Goal: Information Seeking & Learning: Compare options

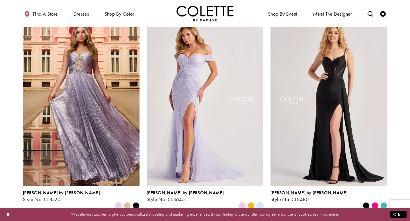
scroll to position [250, 0]
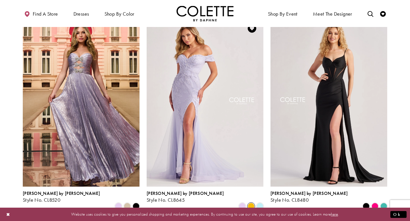
click at [250, 203] on span "Product List" at bounding box center [251, 206] width 7 height 7
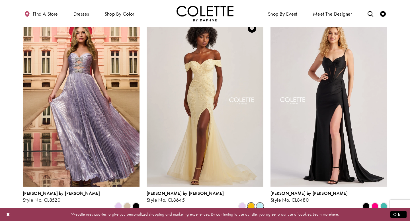
click at [257, 203] on span "Product List" at bounding box center [259, 206] width 7 height 7
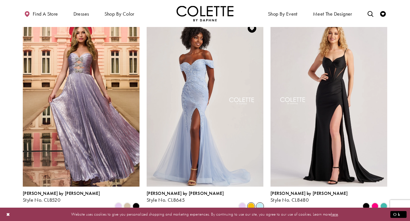
click at [251, 203] on span "Product List" at bounding box center [251, 206] width 7 height 7
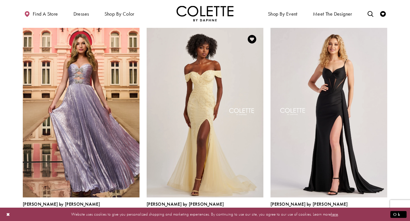
scroll to position [240, 0]
drag, startPoint x: 227, startPoint y: 149, endPoint x: 231, endPoint y: 25, distance: 123.6
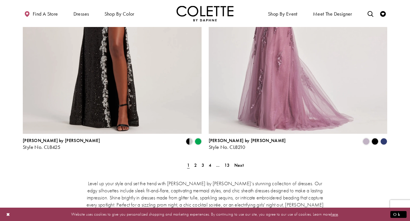
scroll to position [1012, 0]
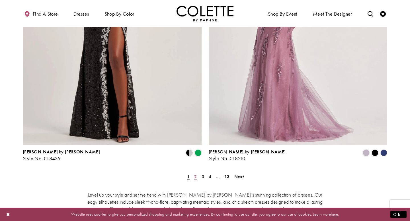
click at [194, 173] on link "2" at bounding box center [195, 177] width 6 height 8
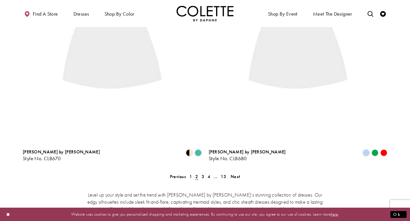
scroll to position [31, 0]
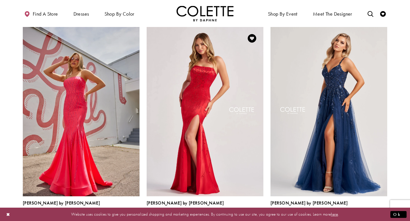
click at [258, 213] on span "Product List" at bounding box center [259, 216] width 7 height 7
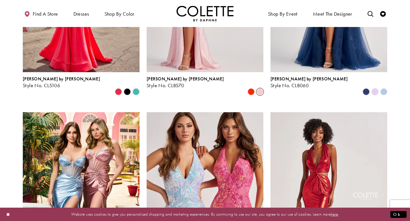
scroll to position [155, 0]
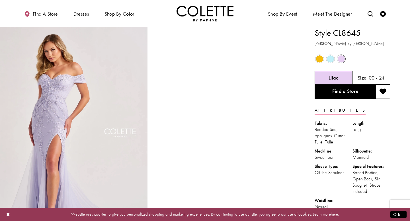
click at [320, 59] on span "Product color controls state depends on size chosen" at bounding box center [319, 59] width 7 height 7
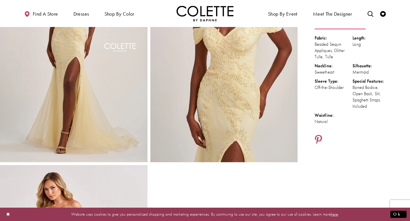
scroll to position [94, 0]
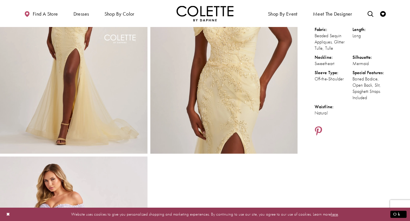
click at [110, 89] on img "Full size Style CL8645 Colette by Daphne #3 Buttercup frontface vertical picture" at bounding box center [73, 43] width 147 height 221
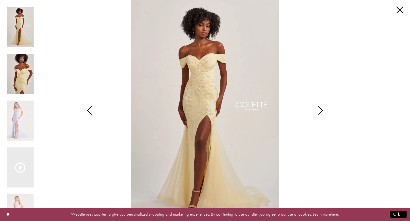
click at [22, 75] on img "Scroll List" at bounding box center [20, 74] width 27 height 40
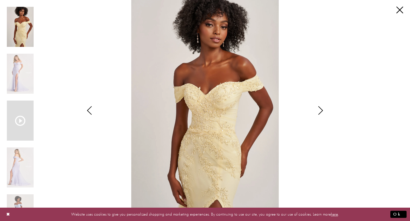
click at [19, 129] on div "Scroll List" at bounding box center [20, 121] width 27 height 40
click at [23, 118] on icon "Scroll List" at bounding box center [20, 121] width 10 height 10
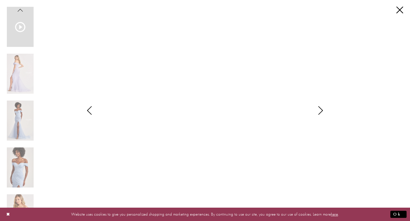
click at [22, 194] on div "Scroll List" at bounding box center [20, 171] width 27 height 47
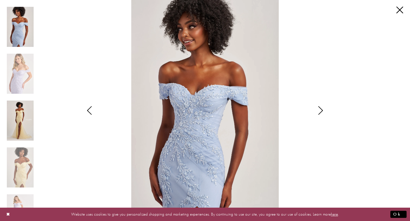
click at [19, 116] on img "Scroll List" at bounding box center [20, 121] width 27 height 40
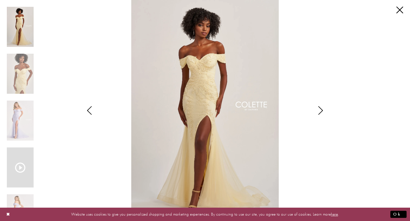
click at [17, 169] on icon "Scroll List" at bounding box center [20, 168] width 10 height 10
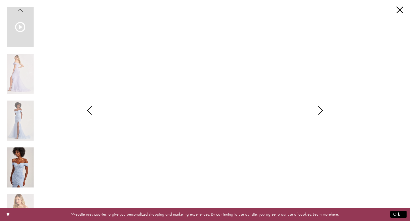
click at [15, 174] on img "Scroll List" at bounding box center [20, 168] width 27 height 40
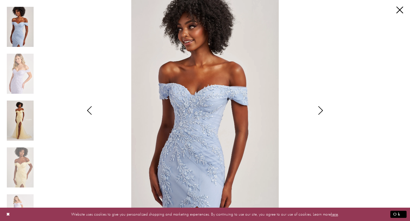
click at [20, 136] on img "Scroll List" at bounding box center [20, 121] width 27 height 40
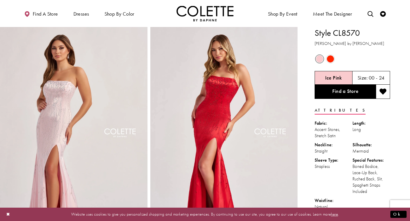
click at [334, 75] on div "Ice Pink" at bounding box center [334, 78] width 38 height 14
click at [106, 118] on img "Full size Style CL8570 Colette by Daphne #0 Ice Pink frontface vertical picture" at bounding box center [73, 137] width 147 height 221
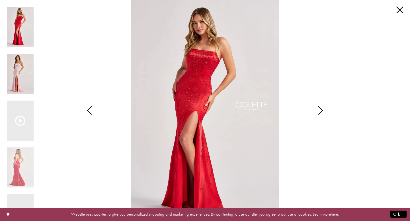
click at [20, 70] on img "Scroll List" at bounding box center [20, 74] width 27 height 40
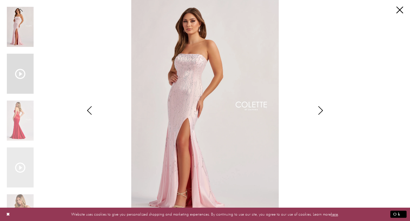
click at [12, 72] on div "Scroll List" at bounding box center [20, 74] width 27 height 40
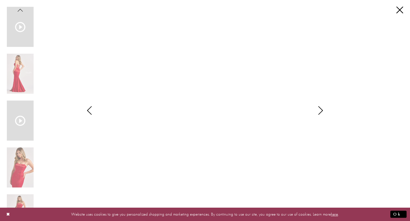
click at [25, 122] on icon "Scroll List" at bounding box center [20, 121] width 10 height 10
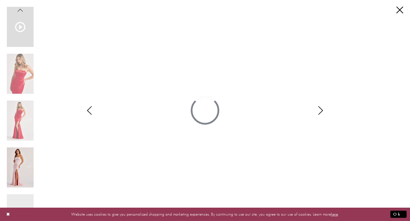
click at [26, 154] on img "Scroll List" at bounding box center [20, 168] width 27 height 40
click at [400, 10] on link "Close" at bounding box center [399, 10] width 7 height 7
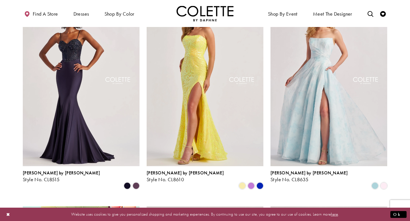
scroll to position [474, 0]
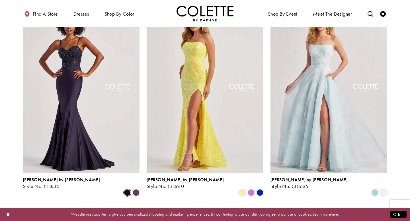
click at [129, 190] on span "Product List" at bounding box center [127, 193] width 7 height 7
click at [139, 190] on span "Product List" at bounding box center [136, 193] width 7 height 7
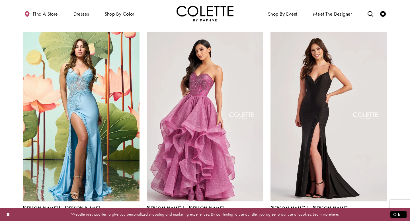
scroll to position [658, 0]
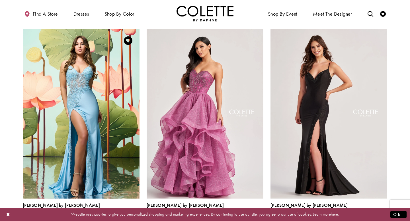
click at [118, 215] on span "Product List" at bounding box center [118, 218] width 7 height 7
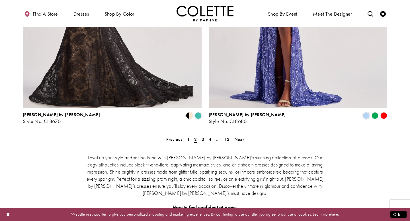
scroll to position [1060, 0]
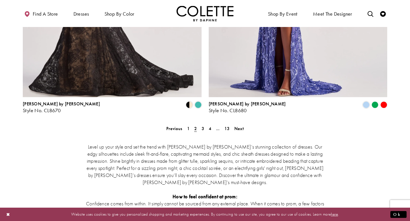
click at [202, 131] on div "Level up your style and set the trend with [PERSON_NAME] by [PERSON_NAME]’s stu…" at bounding box center [205, 224] width 364 height 187
click at [202, 126] on span "3" at bounding box center [203, 129] width 3 height 6
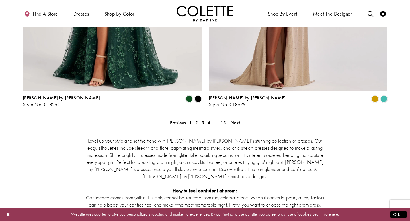
scroll to position [1066, 0]
click at [209, 120] on span "4" at bounding box center [209, 123] width 3 height 6
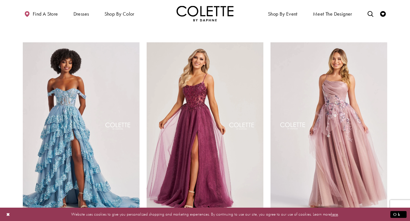
scroll to position [442, 0]
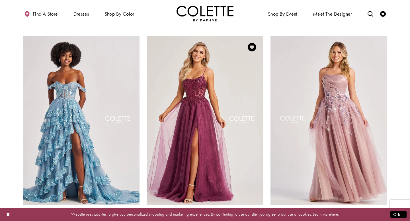
click at [258, 221] on polygon "Product List" at bounding box center [259, 225] width 9 height 9
click at [259, 221] on polygon "Product List" at bounding box center [259, 225] width 9 height 9
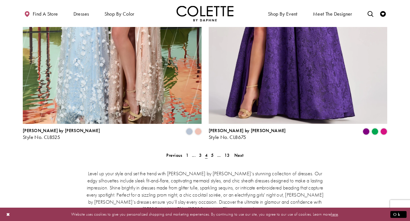
scroll to position [1051, 0]
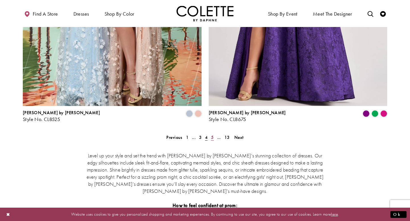
click at [212, 135] on span "5" at bounding box center [212, 138] width 3 height 6
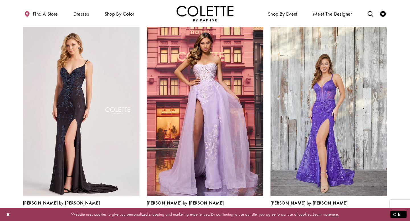
scroll to position [91, 0]
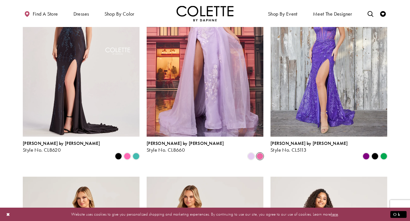
click at [258, 153] on span "Product List" at bounding box center [259, 156] width 7 height 7
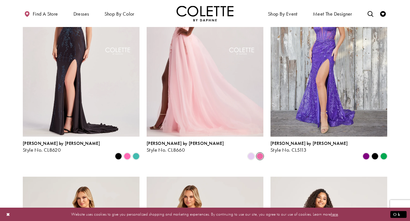
scroll to position [63, 0]
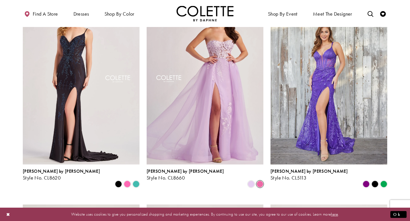
click at [249, 152] on img "Visit Colette by Daphne Style No. CL8660 Page" at bounding box center [205, 80] width 117 height 170
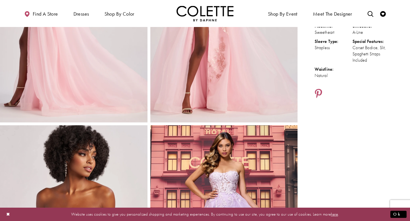
scroll to position [28, 0]
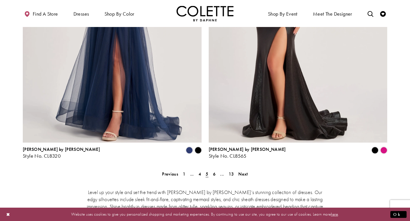
scroll to position [1021, 0]
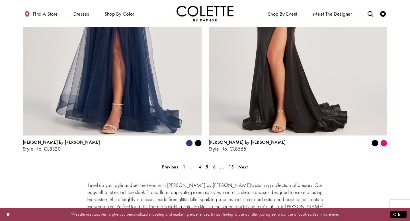
click at [213, 164] on span "6" at bounding box center [214, 167] width 3 height 6
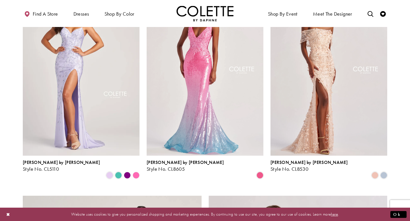
scroll to position [676, 0]
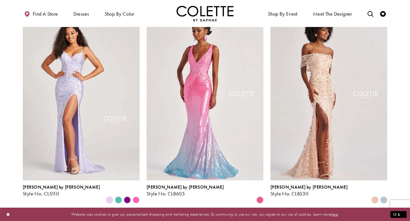
click at [135, 196] on polygon "Product List" at bounding box center [136, 200] width 9 height 9
click at [136, 196] on polygon "Product List" at bounding box center [136, 200] width 9 height 9
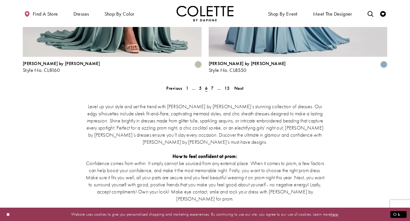
scroll to position [1100, 0]
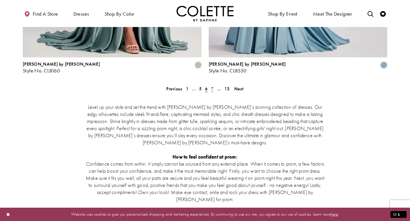
click at [211, 86] on span "7" at bounding box center [212, 89] width 3 height 6
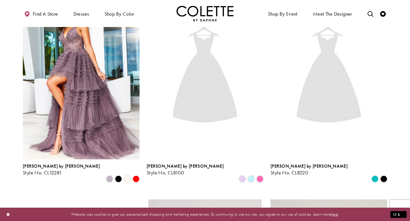
scroll to position [67, 0]
click at [228, 94] on img "Visit Colette by Daphne Style No. CL8100 Page" at bounding box center [205, 75] width 117 height 170
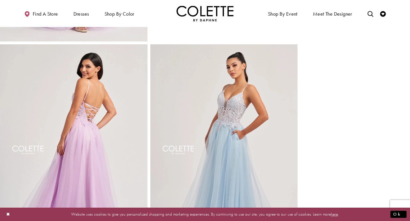
scroll to position [213, 0]
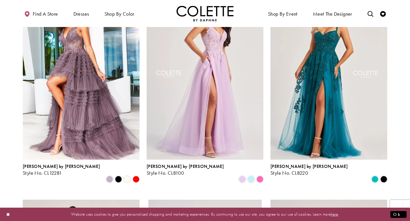
scroll to position [67, 0]
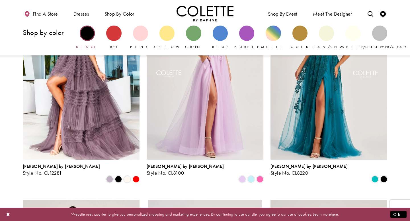
click at [83, 34] on div "Primary block" at bounding box center [87, 33] width 15 height 15
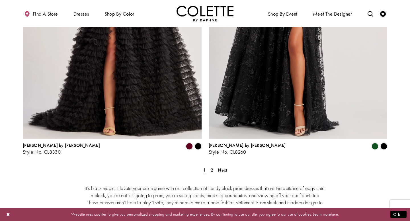
scroll to position [1034, 0]
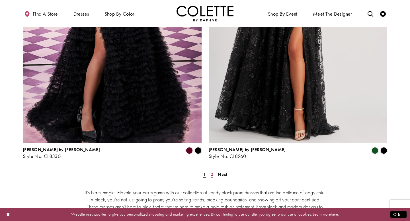
click at [212, 172] on span "2" at bounding box center [212, 175] width 3 height 6
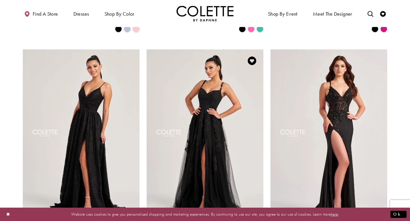
scroll to position [164, 0]
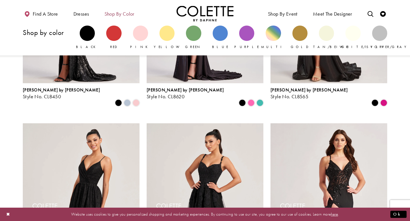
click at [121, 15] on span "Shop by color" at bounding box center [119, 14] width 30 height 6
click at [117, 35] on div "Primary block" at bounding box center [113, 33] width 15 height 15
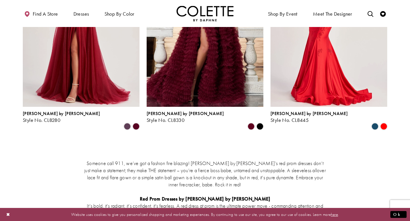
scroll to position [761, 0]
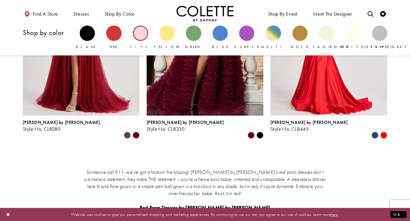
click at [143, 31] on div "Primary block" at bounding box center [140, 33] width 15 height 15
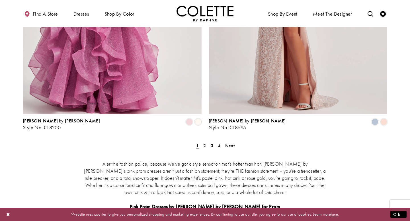
scroll to position [1088, 0]
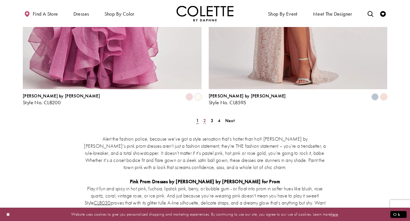
click at [204, 118] on span "2" at bounding box center [204, 121] width 3 height 6
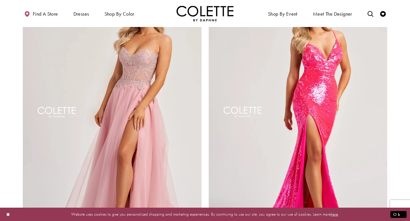
scroll to position [1065, 0]
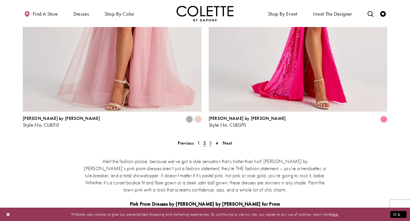
click at [210, 140] on span "3" at bounding box center [210, 143] width 3 height 6
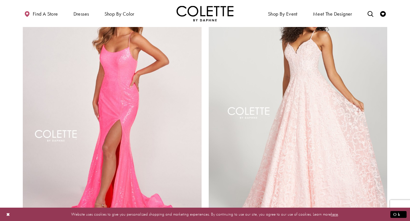
scroll to position [927, 0]
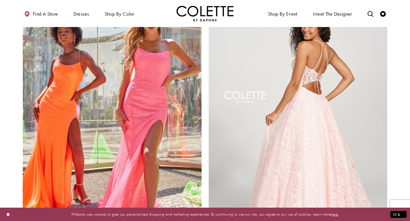
click at [235, 125] on img "Visit Colette by Daphne Style No. CL12204 Page" at bounding box center [298, 121] width 179 height 260
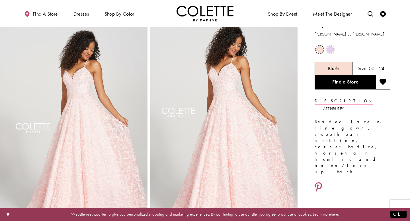
scroll to position [13, 0]
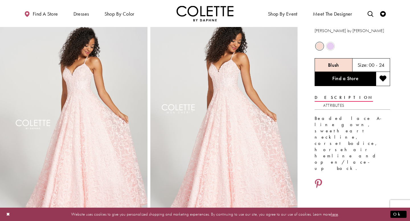
click at [134, 112] on img "Full size Style CL12204 Colette by Daphne #0 default Blush picture" at bounding box center [73, 124] width 147 height 221
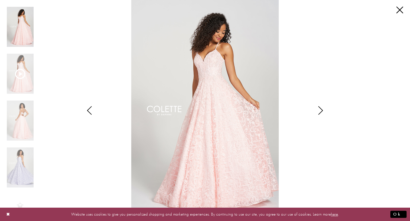
click at [319, 111] on icon "Style CL12204 Colette by Daphne Views dialog" at bounding box center [320, 110] width 14 height 9
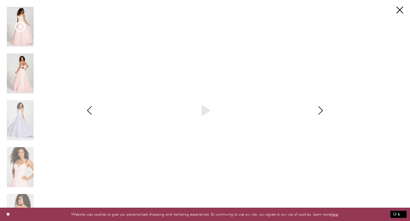
click at [20, 65] on img "Scroll List" at bounding box center [20, 74] width 27 height 40
click at [16, 81] on img "Scroll List" at bounding box center [20, 74] width 27 height 40
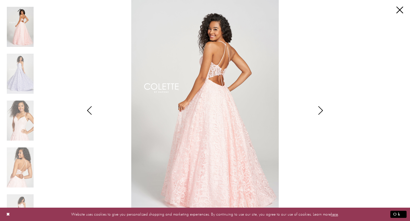
click at [89, 109] on icon "Style CL12204 Colette by Daphne Views dialog" at bounding box center [89, 110] width 14 height 9
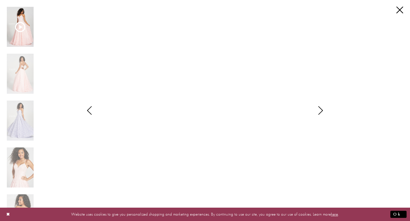
click at [89, 110] on icon "Style CL12204 Colette by Daphne Views dialog" at bounding box center [89, 110] width 14 height 9
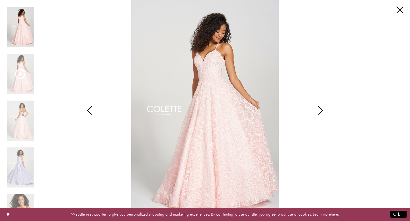
click at [89, 110] on icon "Style CL12204 Colette by Daphne Views dialog" at bounding box center [89, 110] width 14 height 9
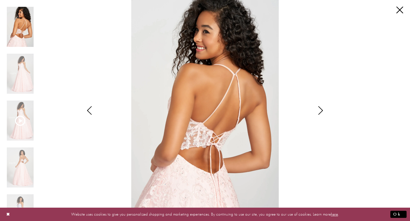
click at [89, 110] on icon "Style CL12204 Colette by Daphne Views dialog" at bounding box center [89, 110] width 14 height 9
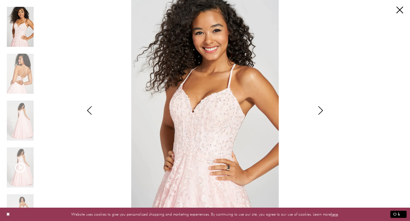
click at [88, 109] on icon "Style CL12204 Colette by Daphne Views dialog" at bounding box center [89, 110] width 14 height 9
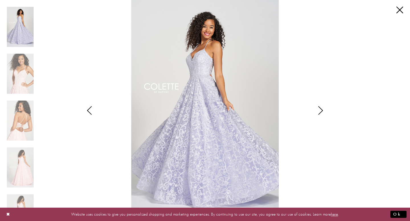
click at [88, 109] on icon "Style CL12204 Colette by Daphne Views dialog" at bounding box center [89, 110] width 14 height 9
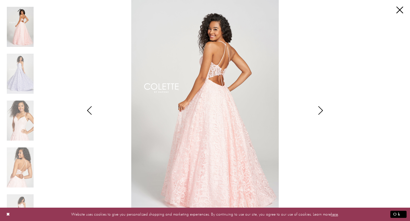
click at [88, 109] on icon "Style CL12204 Colette by Daphne Views dialog" at bounding box center [89, 110] width 14 height 9
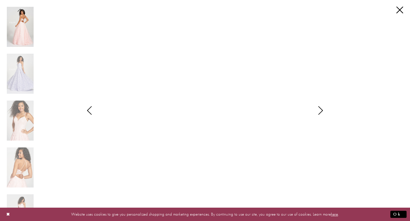
click at [94, 107] on icon "Style CL12204 Colette by Daphne Views dialog" at bounding box center [89, 110] width 14 height 9
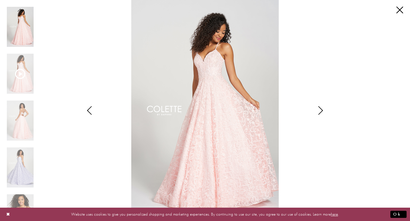
click at [399, 17] on div "**********" at bounding box center [205, 110] width 396 height 221
click at [399, 9] on link "Close" at bounding box center [399, 10] width 7 height 7
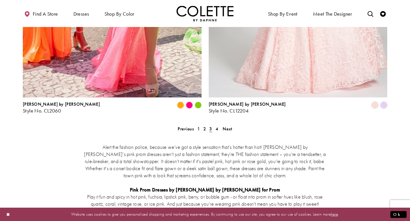
scroll to position [1084, 0]
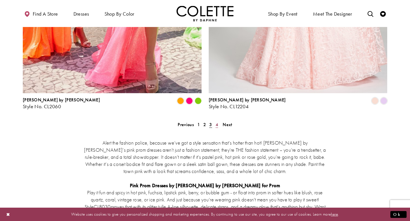
click at [214, 121] on link "4" at bounding box center [217, 125] width 6 height 8
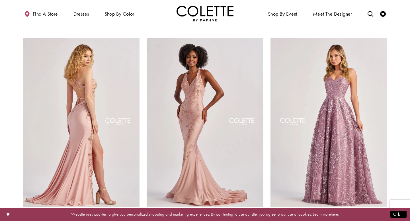
scroll to position [241, 0]
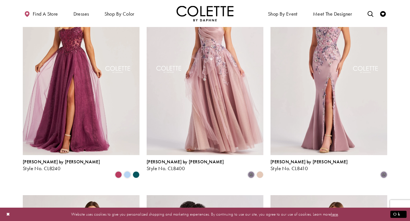
scroll to position [0, 0]
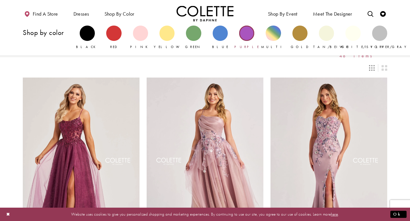
click at [250, 38] on div "Primary block" at bounding box center [246, 33] width 15 height 15
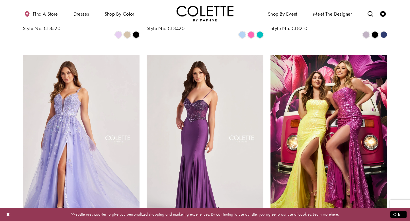
scroll to position [248, 0]
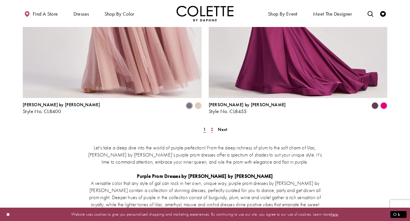
click at [211, 126] on link "2" at bounding box center [212, 130] width 6 height 8
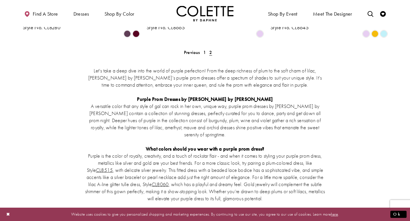
scroll to position [377, 0]
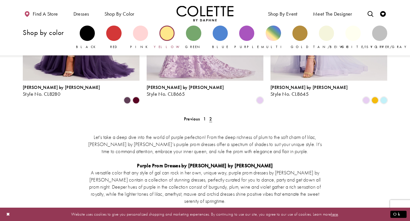
click at [166, 35] on div "Primary block" at bounding box center [166, 33] width 15 height 15
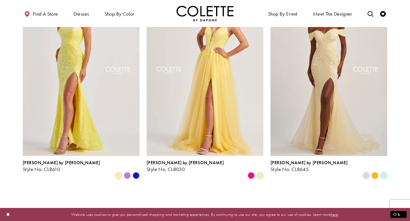
scroll to position [91, 0]
